Goal: Navigation & Orientation: Find specific page/section

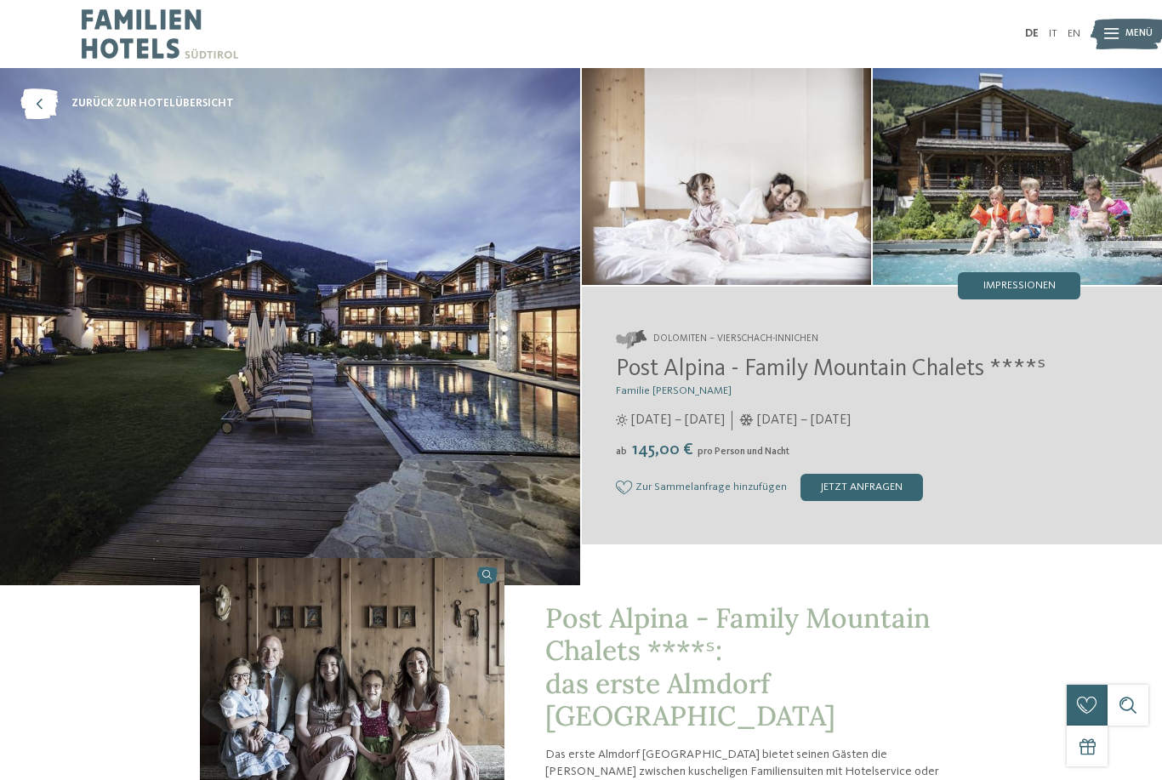
click at [1123, 31] on img at bounding box center [1127, 33] width 75 height 37
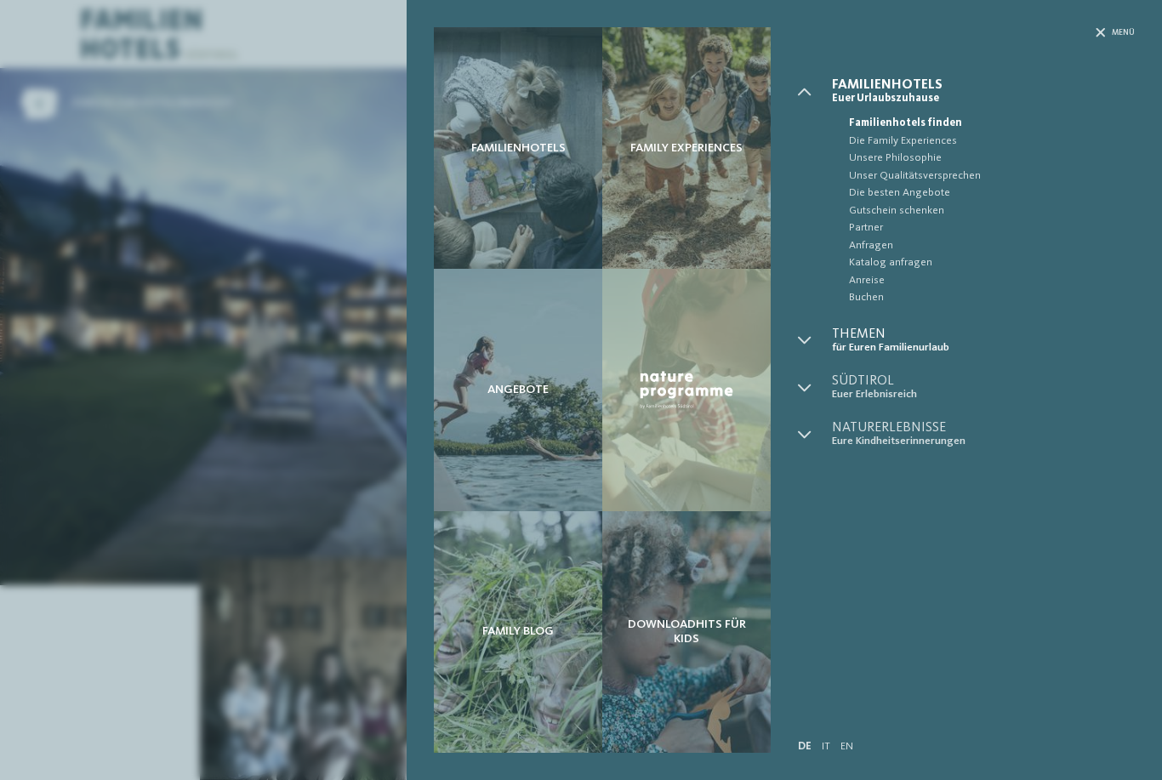
click at [873, 342] on span "für Euren Familienurlaub" at bounding box center [983, 347] width 303 height 13
click at [879, 348] on span "für Euren Familienurlaub" at bounding box center [983, 347] width 303 height 13
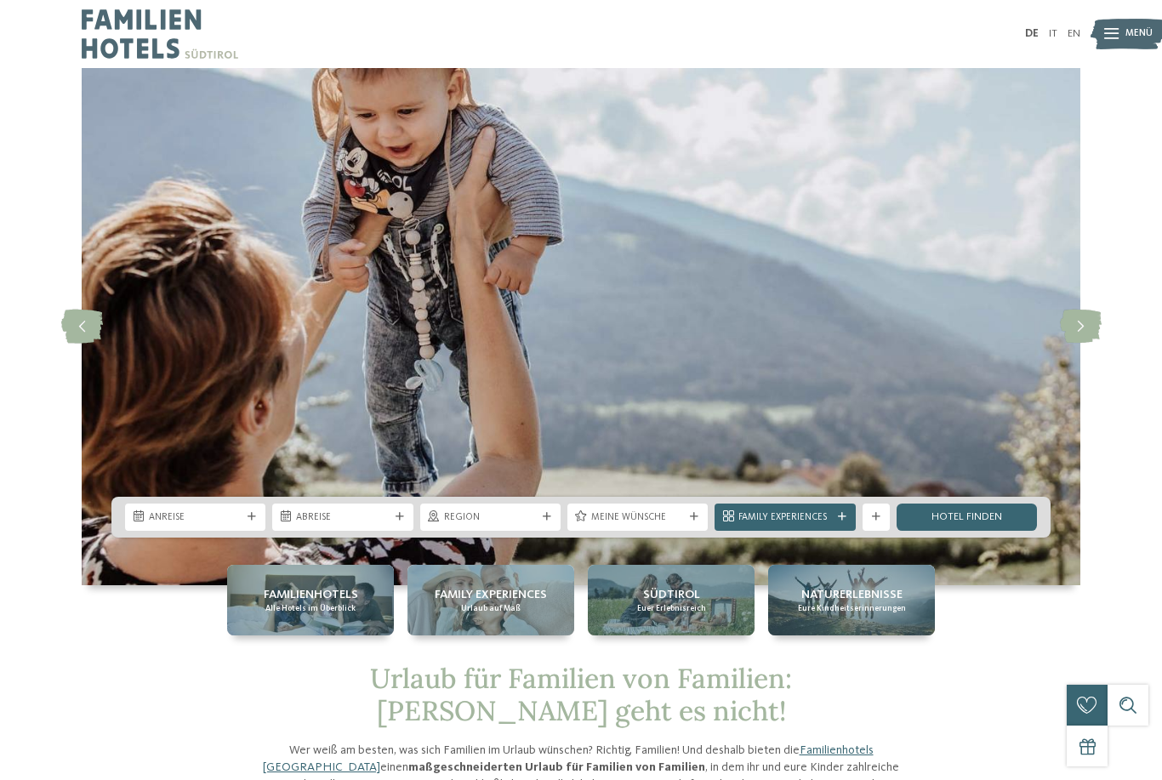
click at [1144, 40] on span "Menü" at bounding box center [1138, 34] width 27 height 14
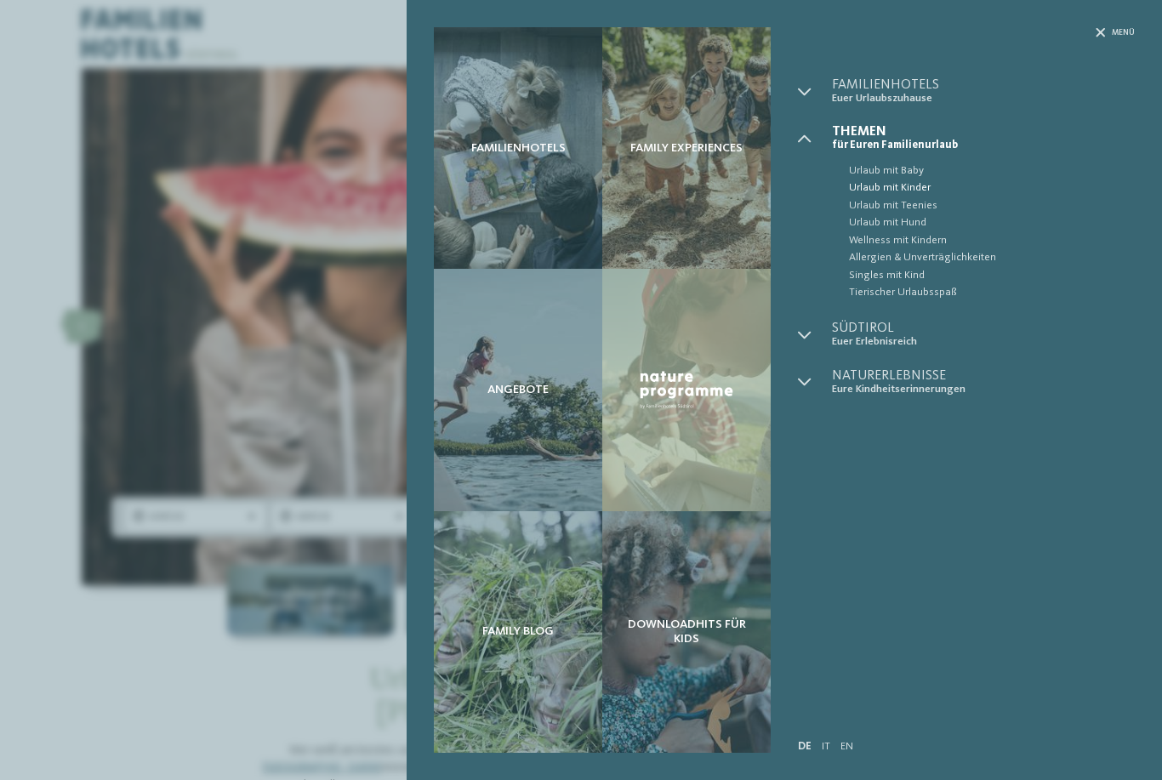
click at [923, 189] on span "Urlaub mit Kinder" at bounding box center [992, 187] width 286 height 17
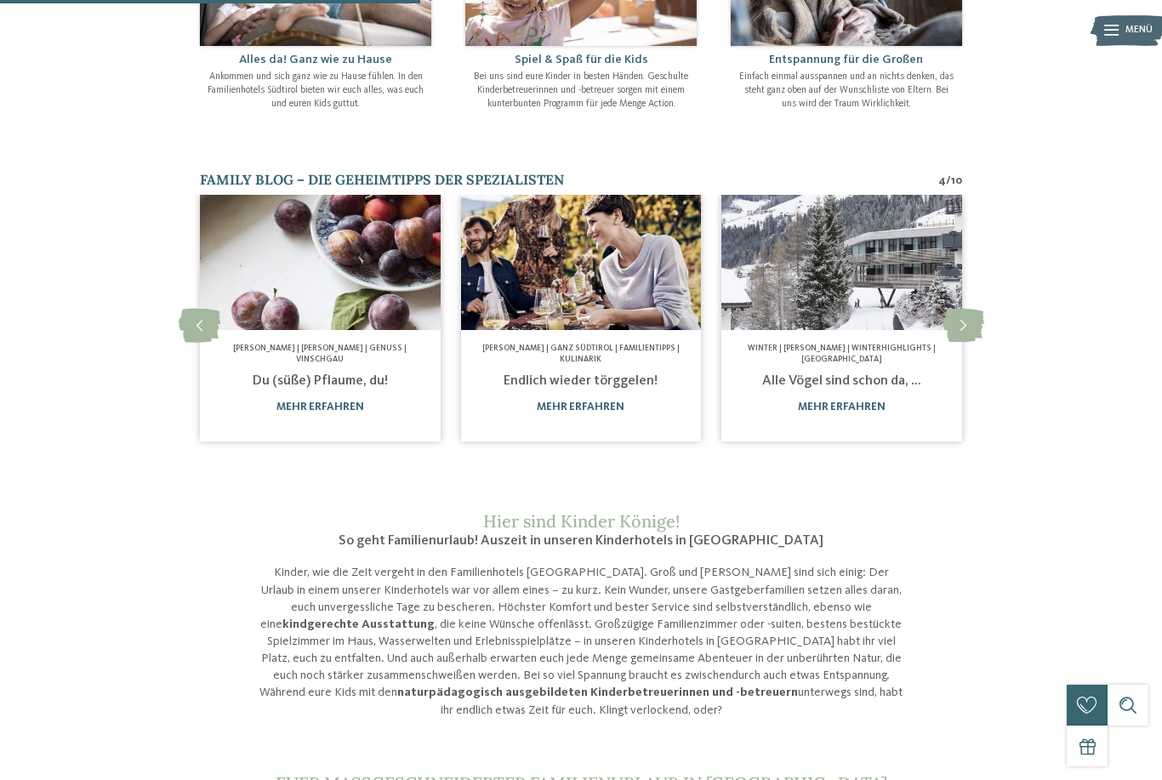
scroll to position [750, 0]
